Goal: Task Accomplishment & Management: Use online tool/utility

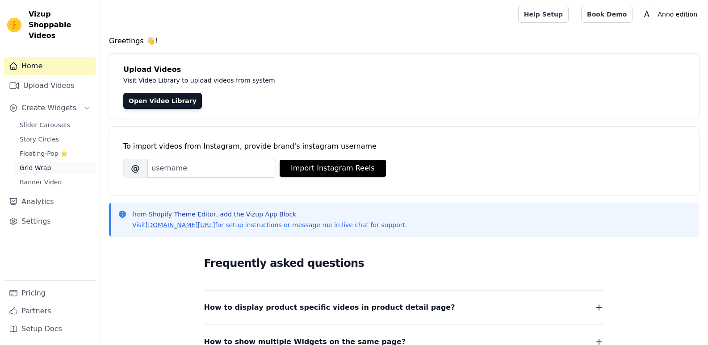
click at [50, 162] on link "Grid Wrap" at bounding box center [55, 168] width 82 height 13
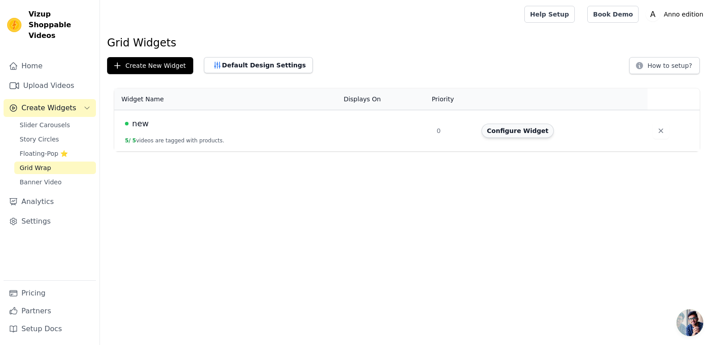
drag, startPoint x: 442, startPoint y: 131, endPoint x: 489, endPoint y: 131, distance: 46.4
click at [443, 131] on td "0" at bounding box center [453, 131] width 45 height 42
click at [489, 131] on button "Configure Widget" at bounding box center [518, 131] width 72 height 14
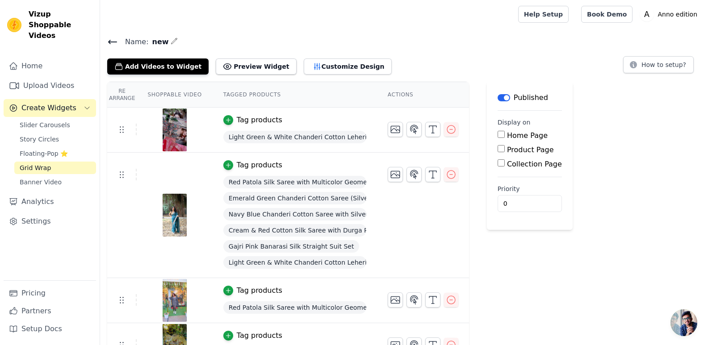
click at [115, 40] on icon at bounding box center [112, 42] width 11 height 11
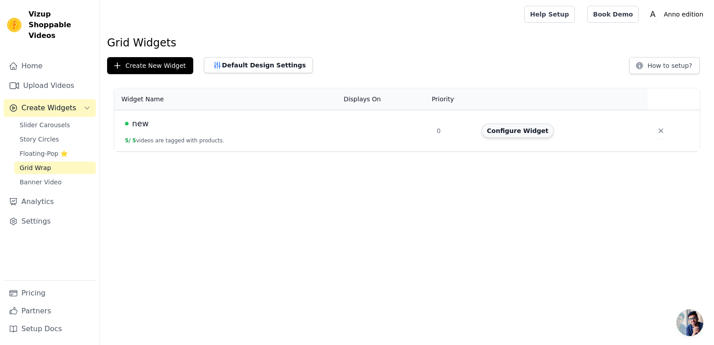
click at [514, 132] on button "Configure Widget" at bounding box center [518, 131] width 72 height 14
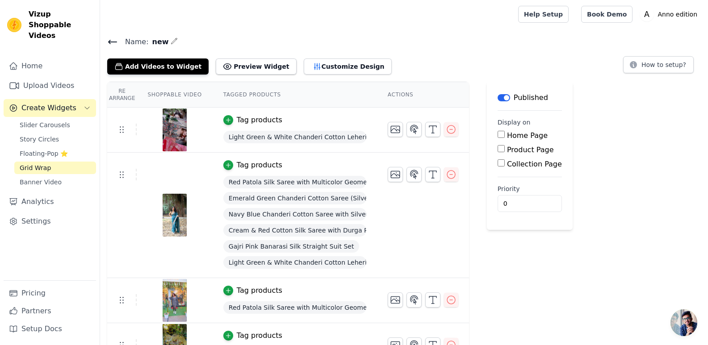
click at [497, 132] on input "Home Page" at bounding box center [500, 134] width 7 height 7
checkbox input "true"
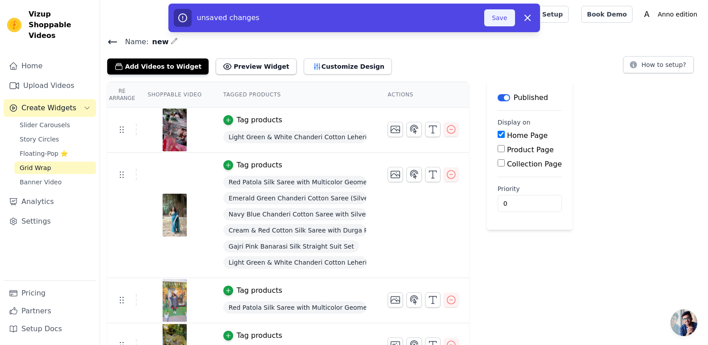
click at [500, 15] on button "Save" at bounding box center [499, 17] width 30 height 17
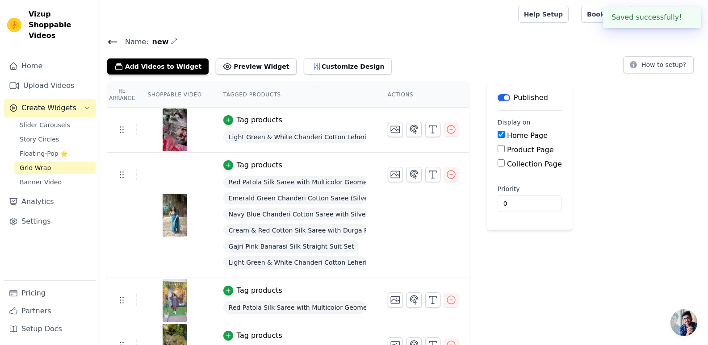
click at [234, 57] on div "Add Videos to Widget Preview Widget Customize Design" at bounding box center [253, 65] width 292 height 20
click at [237, 76] on div "Name: new Add Videos to Widget Preview Widget Customize Design How to setup? Re…" at bounding box center [404, 225] width 608 height 378
click at [238, 66] on button "Preview Widget" at bounding box center [256, 66] width 80 height 16
click at [328, 65] on button "Customize Design" at bounding box center [348, 66] width 88 height 16
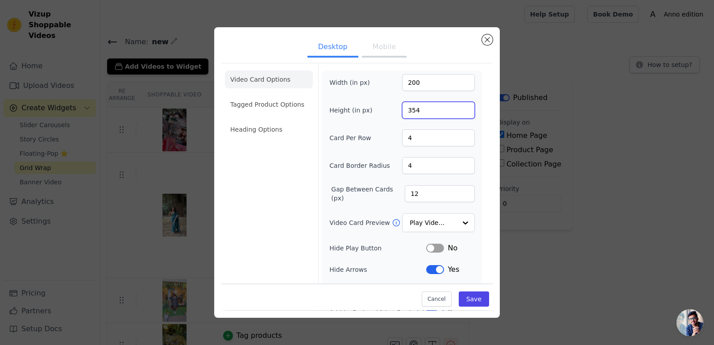
click at [465, 113] on input "354" at bounding box center [438, 110] width 73 height 17
click at [465, 113] on input "353" at bounding box center [438, 110] width 73 height 17
click at [465, 113] on input "352" at bounding box center [438, 110] width 73 height 17
click at [465, 113] on input "351" at bounding box center [438, 110] width 73 height 17
click at [465, 113] on input "313" at bounding box center [438, 110] width 73 height 17
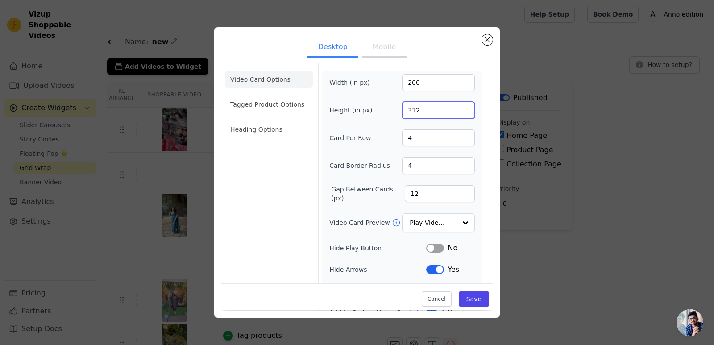
click at [465, 113] on input "312" at bounding box center [438, 110] width 73 height 17
click at [465, 113] on input "311" at bounding box center [438, 110] width 73 height 17
click at [465, 113] on input "310" at bounding box center [438, 110] width 73 height 17
click at [465, 113] on input "309" at bounding box center [438, 110] width 73 height 17
click at [465, 113] on input "308" at bounding box center [438, 110] width 73 height 17
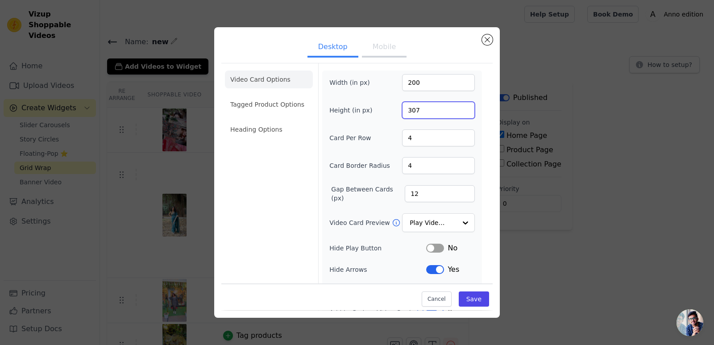
click at [465, 113] on input "307" at bounding box center [438, 110] width 73 height 17
click at [465, 113] on input "306" at bounding box center [438, 110] width 73 height 17
click at [465, 113] on input "305" at bounding box center [438, 110] width 73 height 17
click at [465, 113] on input "304" at bounding box center [438, 110] width 73 height 17
click at [465, 113] on input "303" at bounding box center [438, 110] width 73 height 17
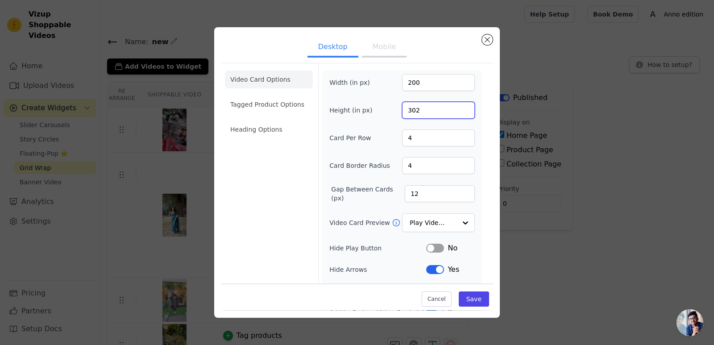
click at [465, 113] on input "302" at bounding box center [438, 110] width 73 height 17
click at [465, 113] on input "301" at bounding box center [438, 110] width 73 height 17
type input "300"
click at [465, 111] on input "300" at bounding box center [438, 110] width 73 height 17
click at [434, 140] on input "4" at bounding box center [438, 137] width 73 height 17
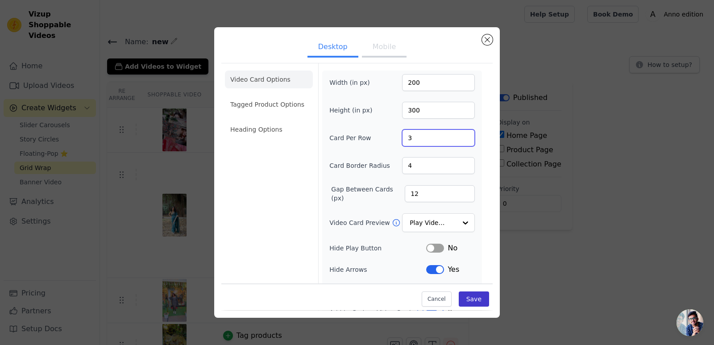
type input "3"
click at [472, 302] on button "Save" at bounding box center [474, 299] width 30 height 15
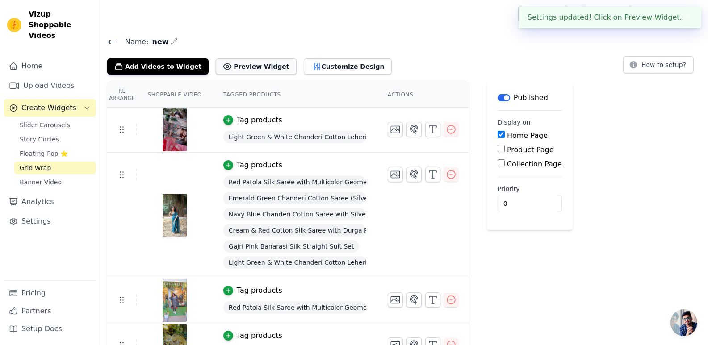
click at [250, 63] on button "Preview Widget" at bounding box center [256, 66] width 80 height 16
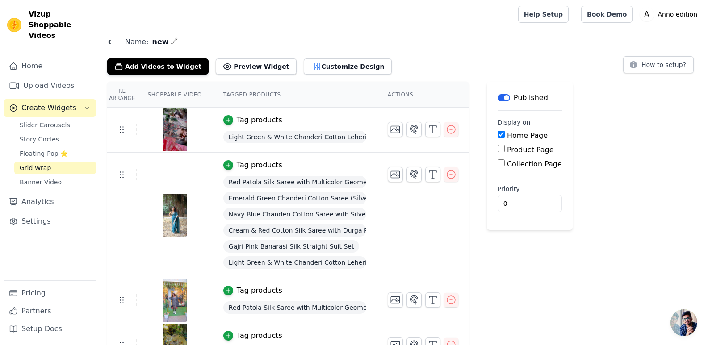
click at [356, 64] on div "Add Videos to Widget Preview Widget Customize Design" at bounding box center [253, 65] width 292 height 20
click at [337, 65] on button "Customize Design" at bounding box center [348, 66] width 88 height 16
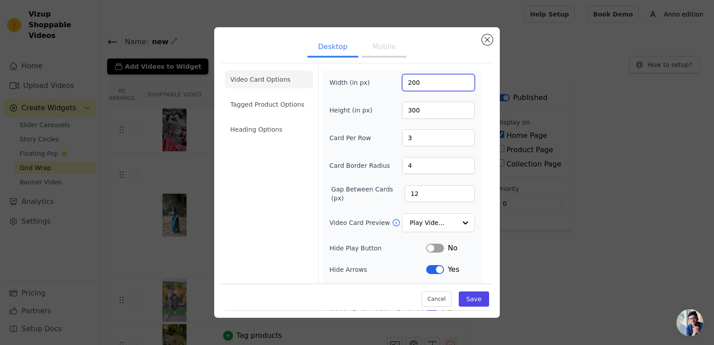
click at [432, 79] on input "200" at bounding box center [438, 82] width 73 height 17
type input "500"
type input "400"
click at [429, 141] on input "3" at bounding box center [438, 137] width 73 height 17
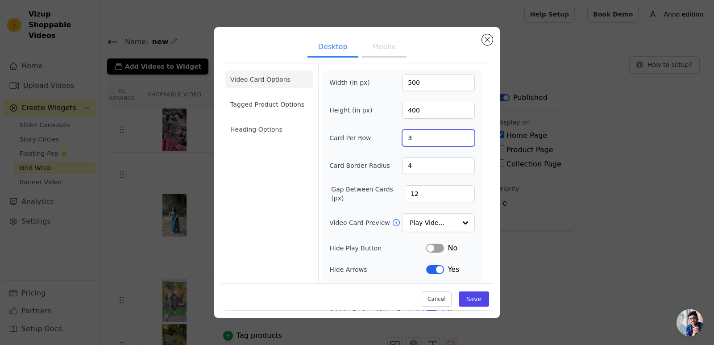
click at [429, 141] on input "3" at bounding box center [438, 137] width 73 height 17
type input "4"
type input "5"
click at [417, 196] on input "12" at bounding box center [440, 193] width 70 height 17
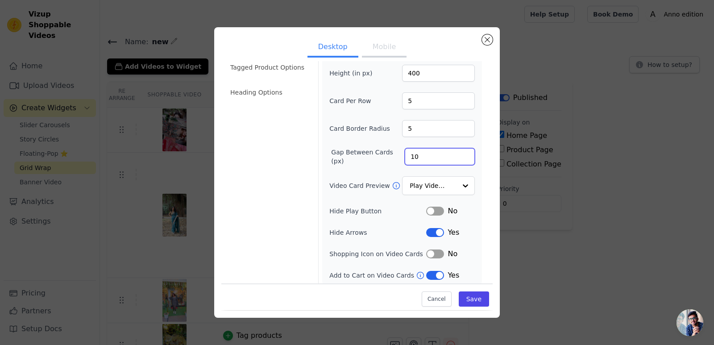
scroll to position [40, 0]
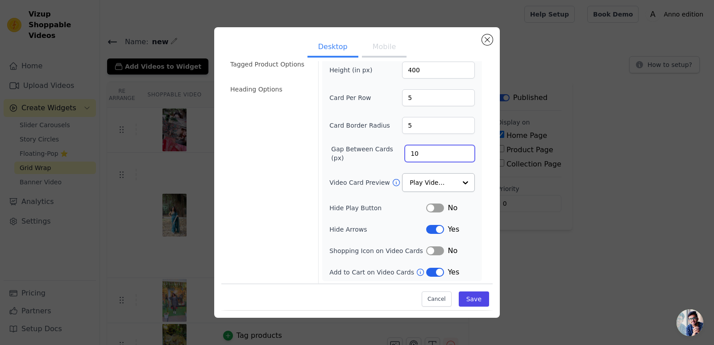
type input "10"
click at [430, 184] on input "Video Card Preview" at bounding box center [433, 183] width 46 height 18
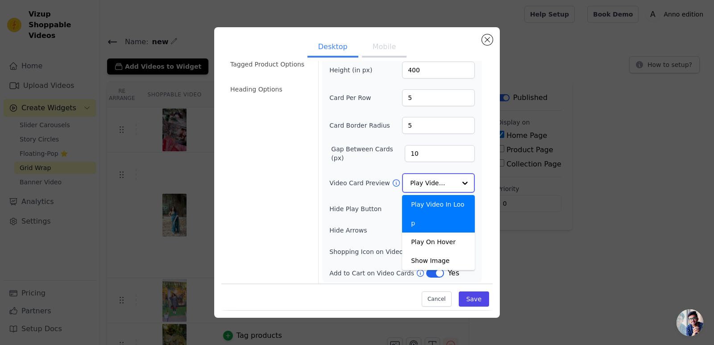
click at [430, 184] on input "Video Card Preview" at bounding box center [433, 183] width 46 height 18
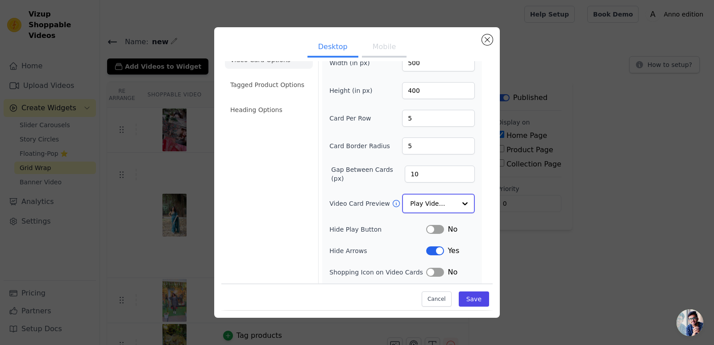
scroll to position [41, 0]
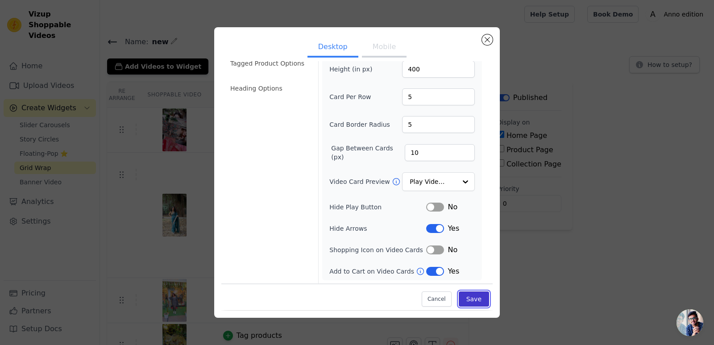
click at [470, 300] on button "Save" at bounding box center [474, 299] width 30 height 15
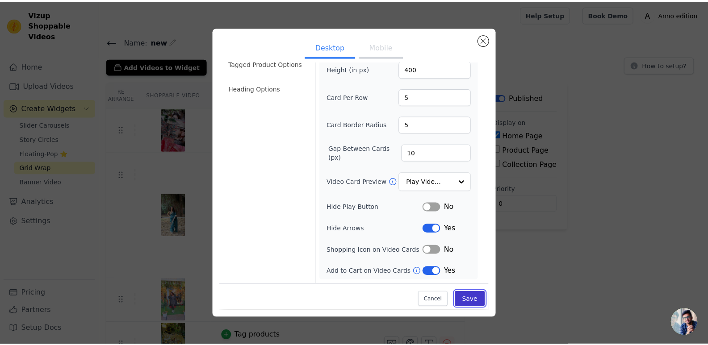
scroll to position [41, 0]
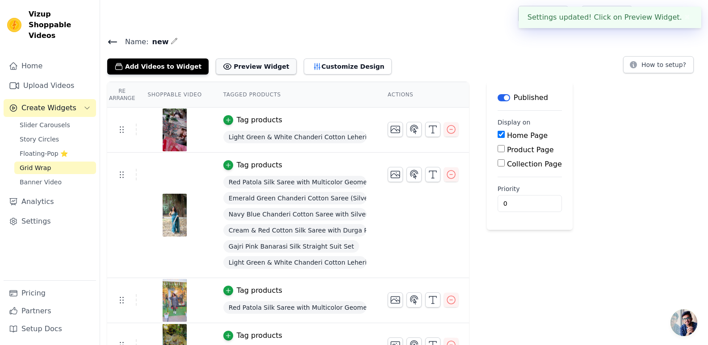
click at [223, 67] on button "Preview Widget" at bounding box center [256, 66] width 80 height 16
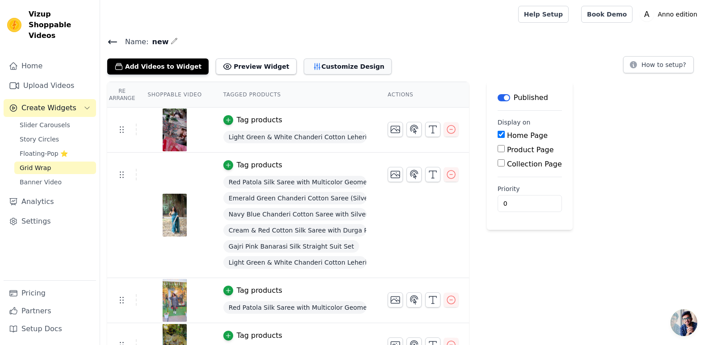
click at [304, 66] on button "Customize Design" at bounding box center [348, 66] width 88 height 16
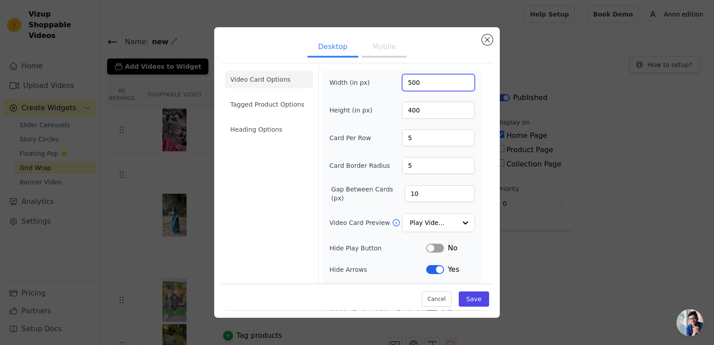
drag, startPoint x: 419, startPoint y: 83, endPoint x: 405, endPoint y: 80, distance: 14.1
click at [405, 80] on input "500" at bounding box center [438, 82] width 73 height 17
click at [426, 136] on input "5" at bounding box center [438, 137] width 73 height 17
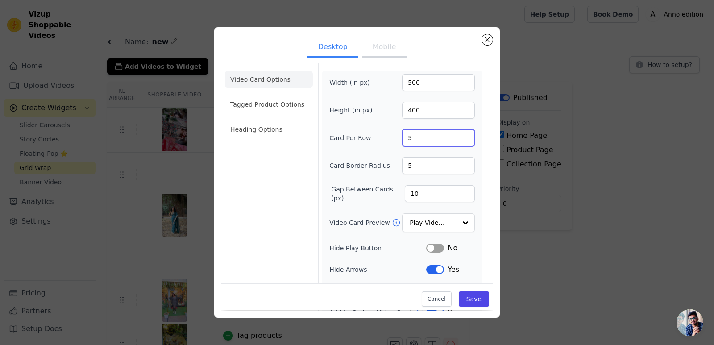
click at [426, 136] on input "5" at bounding box center [438, 137] width 73 height 17
drag, startPoint x: 412, startPoint y: 136, endPoint x: 401, endPoint y: 134, distance: 11.8
click at [401, 134] on div "Card Per Row 5" at bounding box center [403, 137] width 146 height 17
type input "2"
click at [427, 87] on input "500" at bounding box center [438, 82] width 73 height 17
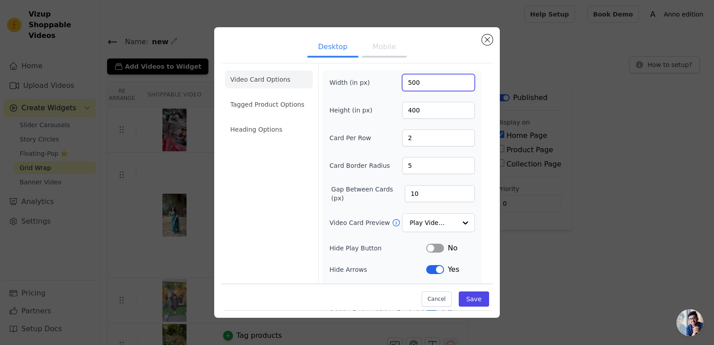
click at [427, 87] on input "500" at bounding box center [438, 82] width 73 height 17
type input "200"
click at [437, 117] on input "400" at bounding box center [438, 110] width 73 height 17
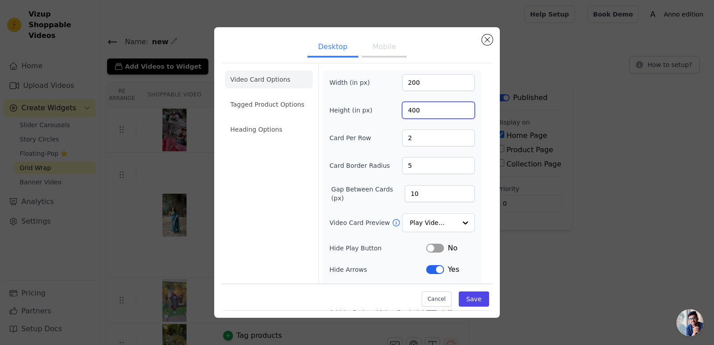
click at [437, 117] on input "400" at bounding box center [438, 110] width 73 height 17
type input "200"
click at [469, 298] on button "Save" at bounding box center [474, 299] width 30 height 15
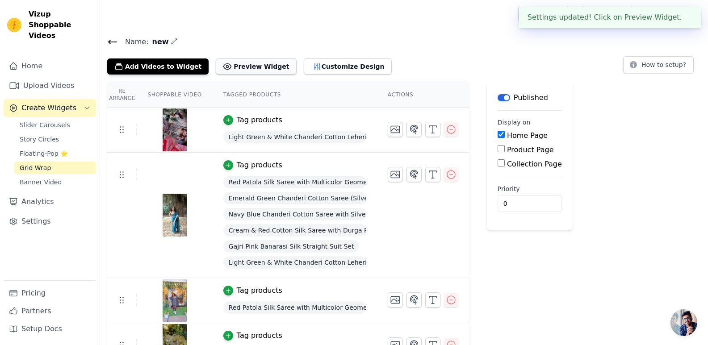
click at [263, 65] on button "Preview Widget" at bounding box center [256, 66] width 80 height 16
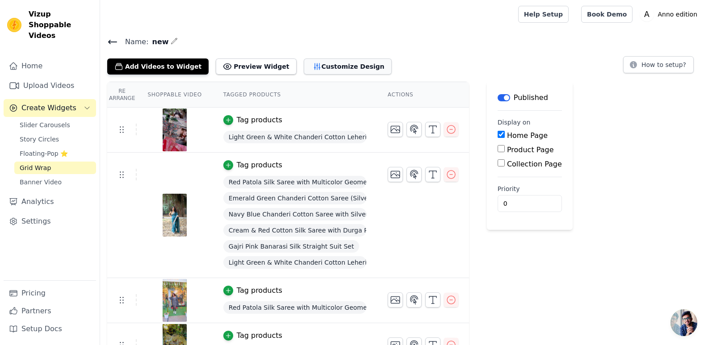
click at [305, 63] on button "Customize Design" at bounding box center [348, 66] width 88 height 16
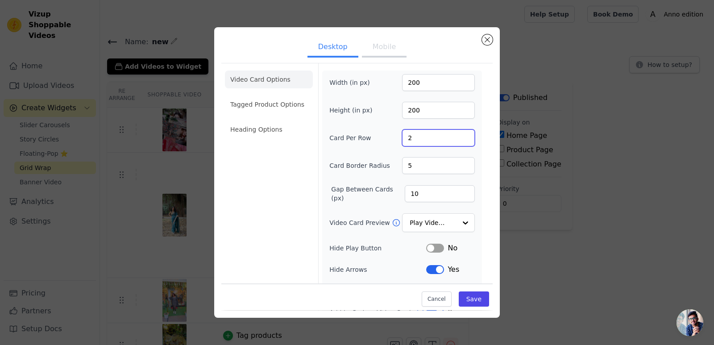
click at [423, 139] on input "2" at bounding box center [438, 137] width 73 height 17
type input "4"
type input "10"
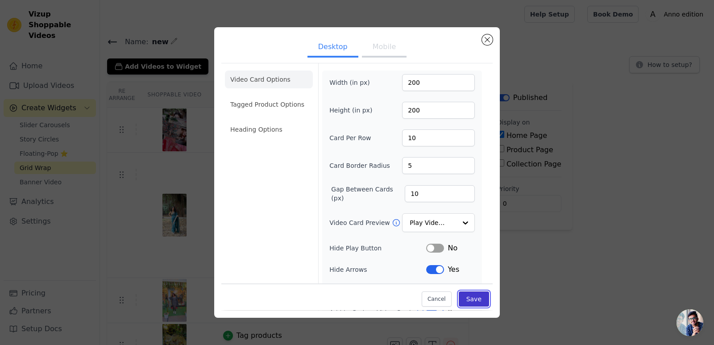
click at [477, 301] on button "Save" at bounding box center [474, 299] width 30 height 15
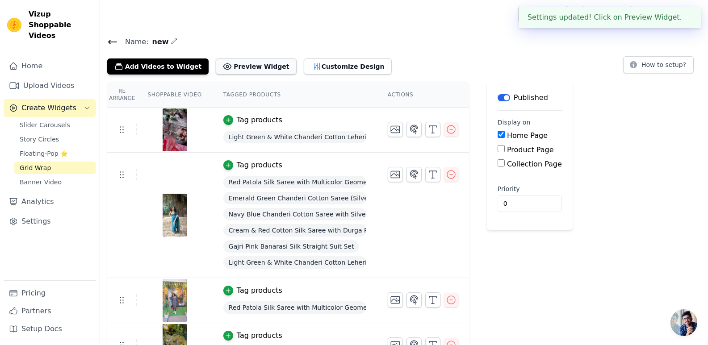
click at [232, 59] on button "Preview Widget" at bounding box center [256, 66] width 80 height 16
